Goal: Transaction & Acquisition: Obtain resource

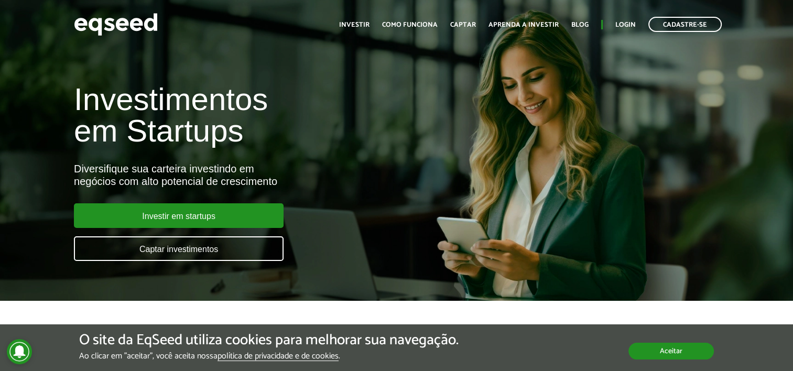
click at [687, 343] on button "Aceitar" at bounding box center [670, 351] width 85 height 17
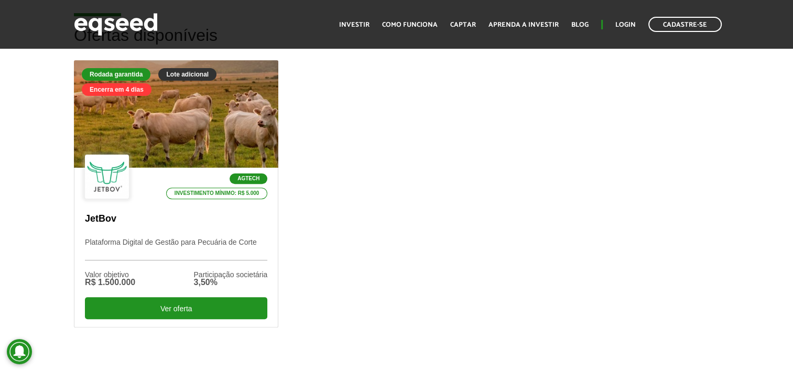
scroll to position [317, 0]
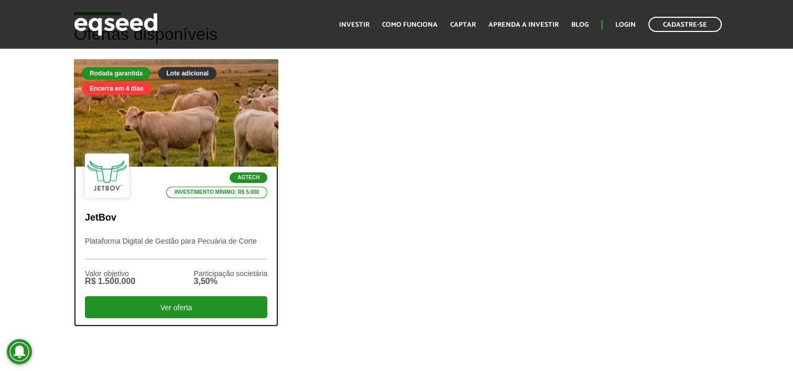
click at [156, 169] on div "Agtech Investimento mínimo: R$ 5.000" at bounding box center [176, 176] width 182 height 46
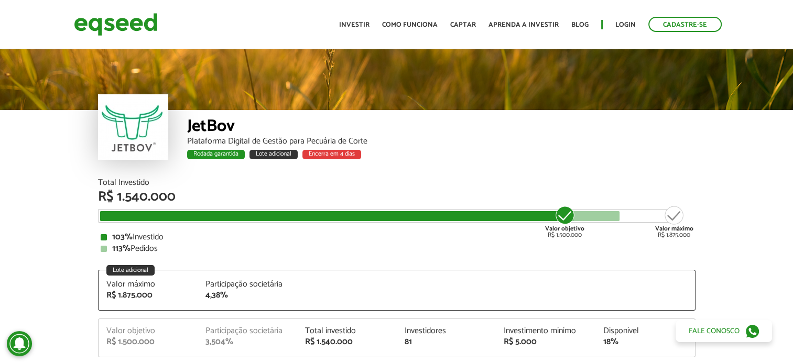
scroll to position [1307, 0]
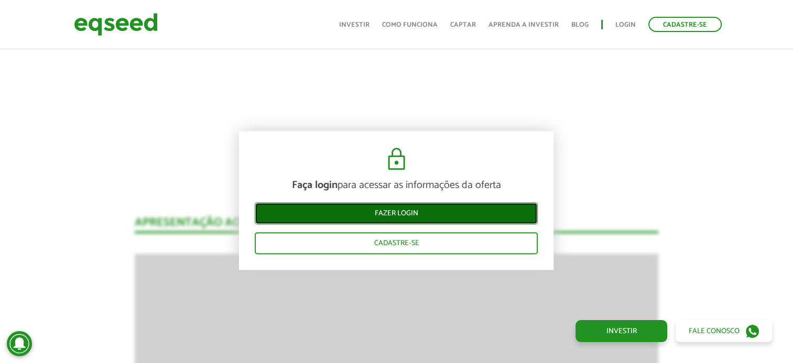
click at [393, 213] on link "Fazer login" at bounding box center [396, 213] width 283 height 22
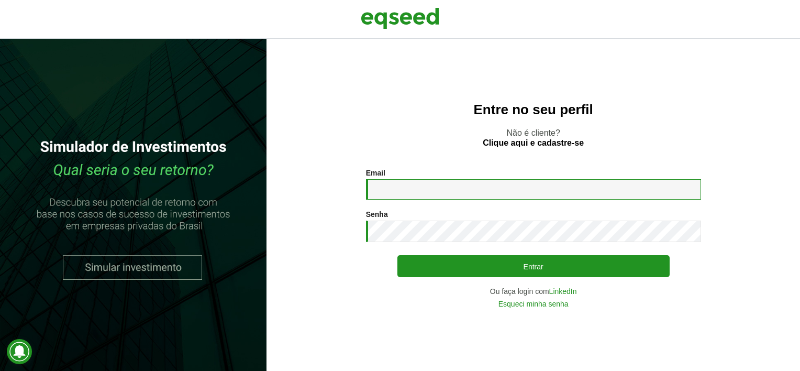
click at [451, 190] on input "Email *" at bounding box center [533, 189] width 335 height 20
type input "**********"
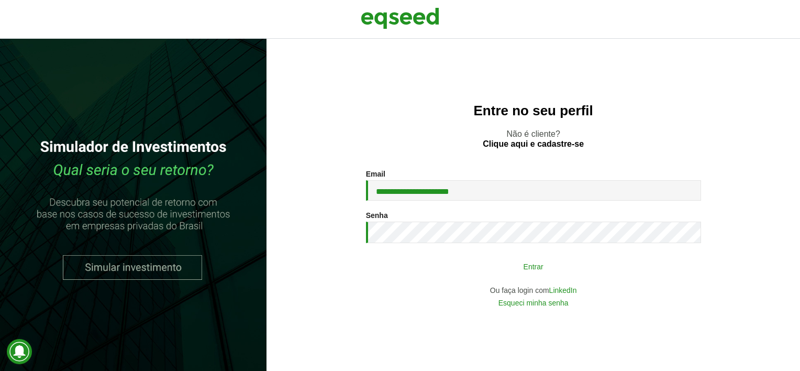
click at [447, 263] on button "Entrar" at bounding box center [534, 266] width 272 height 20
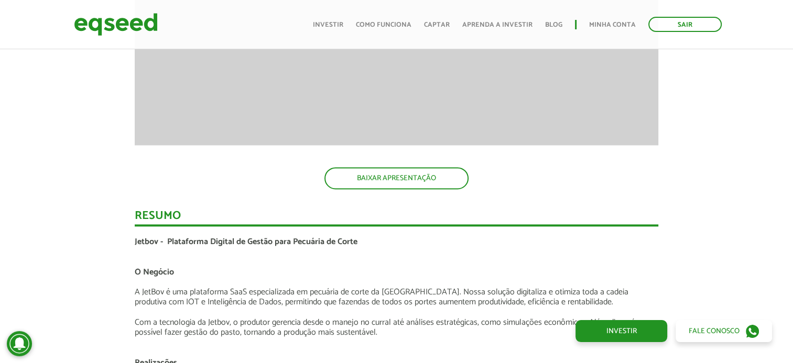
scroll to position [1622, 0]
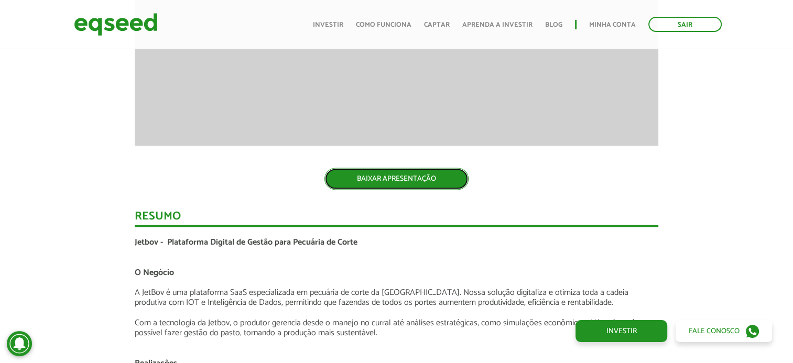
click at [364, 180] on link "BAIXAR APRESENTAÇÃO" at bounding box center [396, 179] width 144 height 22
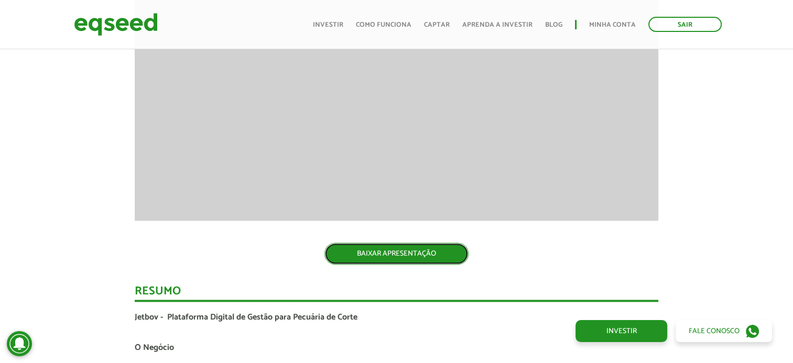
scroll to position [1533, 0]
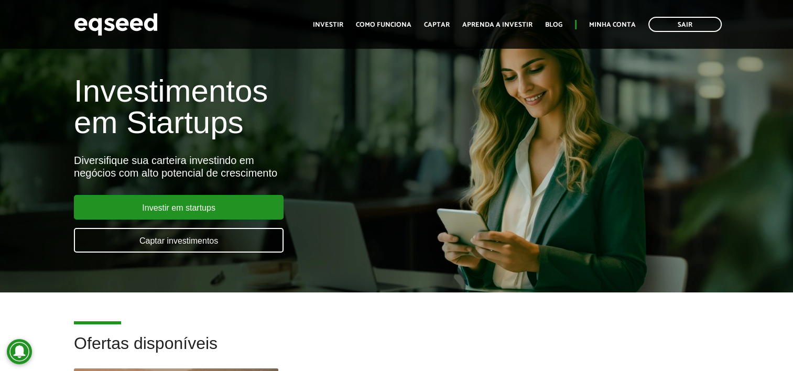
scroll to position [9, 0]
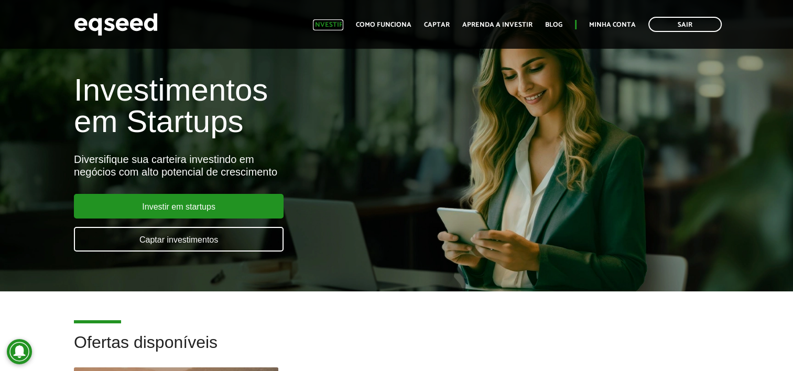
click at [331, 25] on link "Investir" at bounding box center [328, 24] width 30 height 7
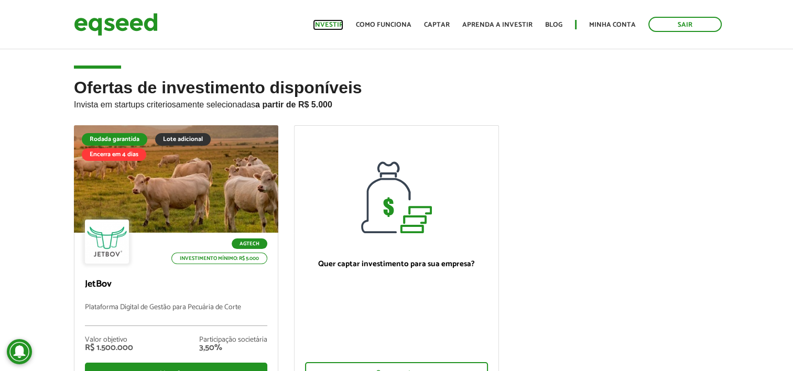
click at [332, 27] on link "Investir" at bounding box center [328, 24] width 30 height 7
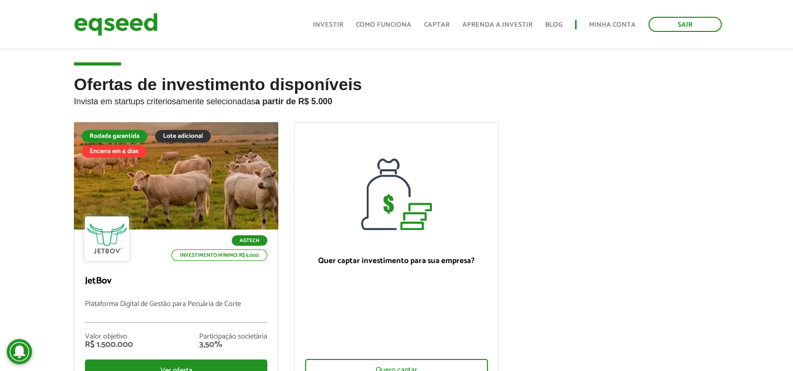
scroll to position [2, 0]
